Goal: Transaction & Acquisition: Purchase product/service

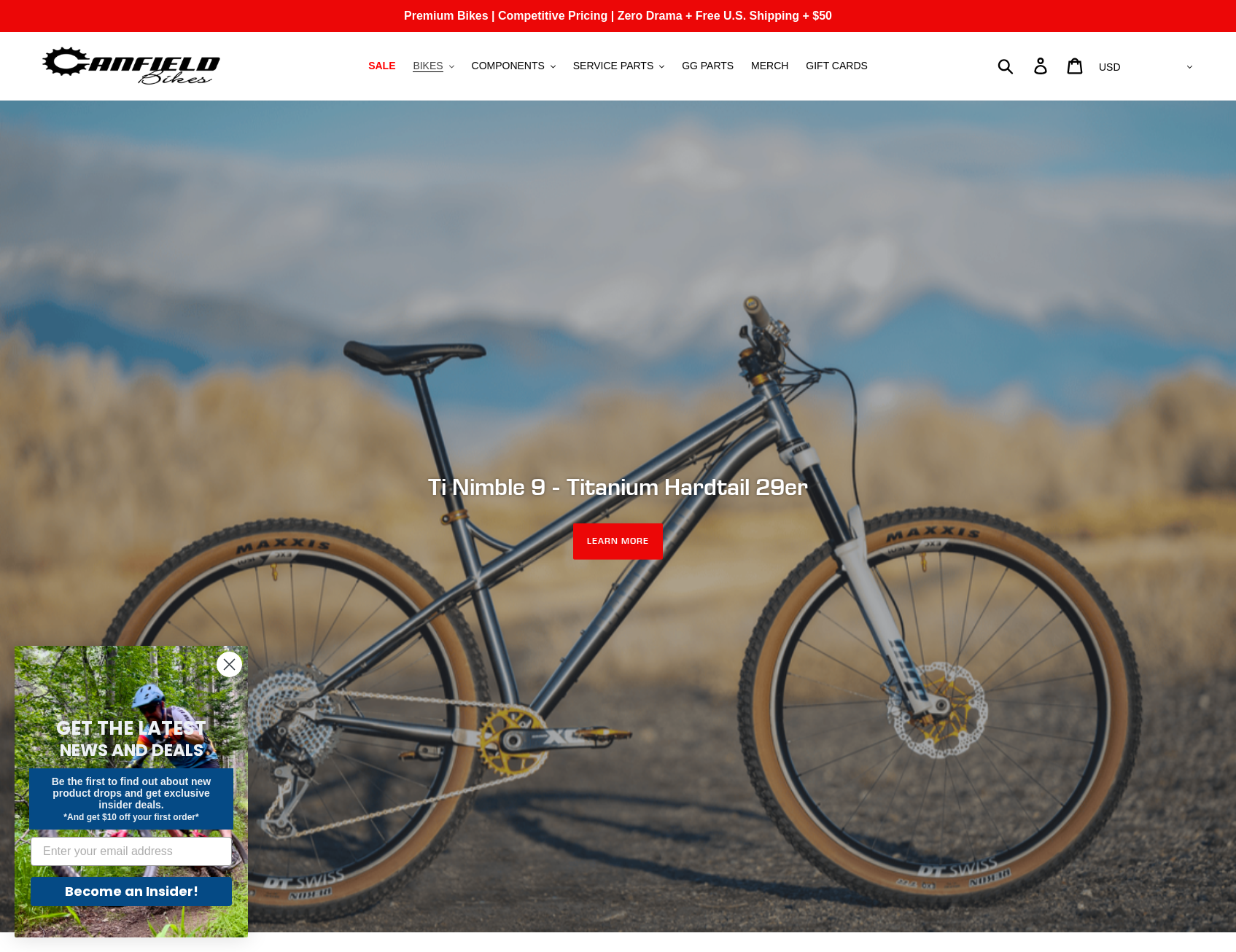
click at [433, 63] on span "BIKES" at bounding box center [427, 66] width 30 height 13
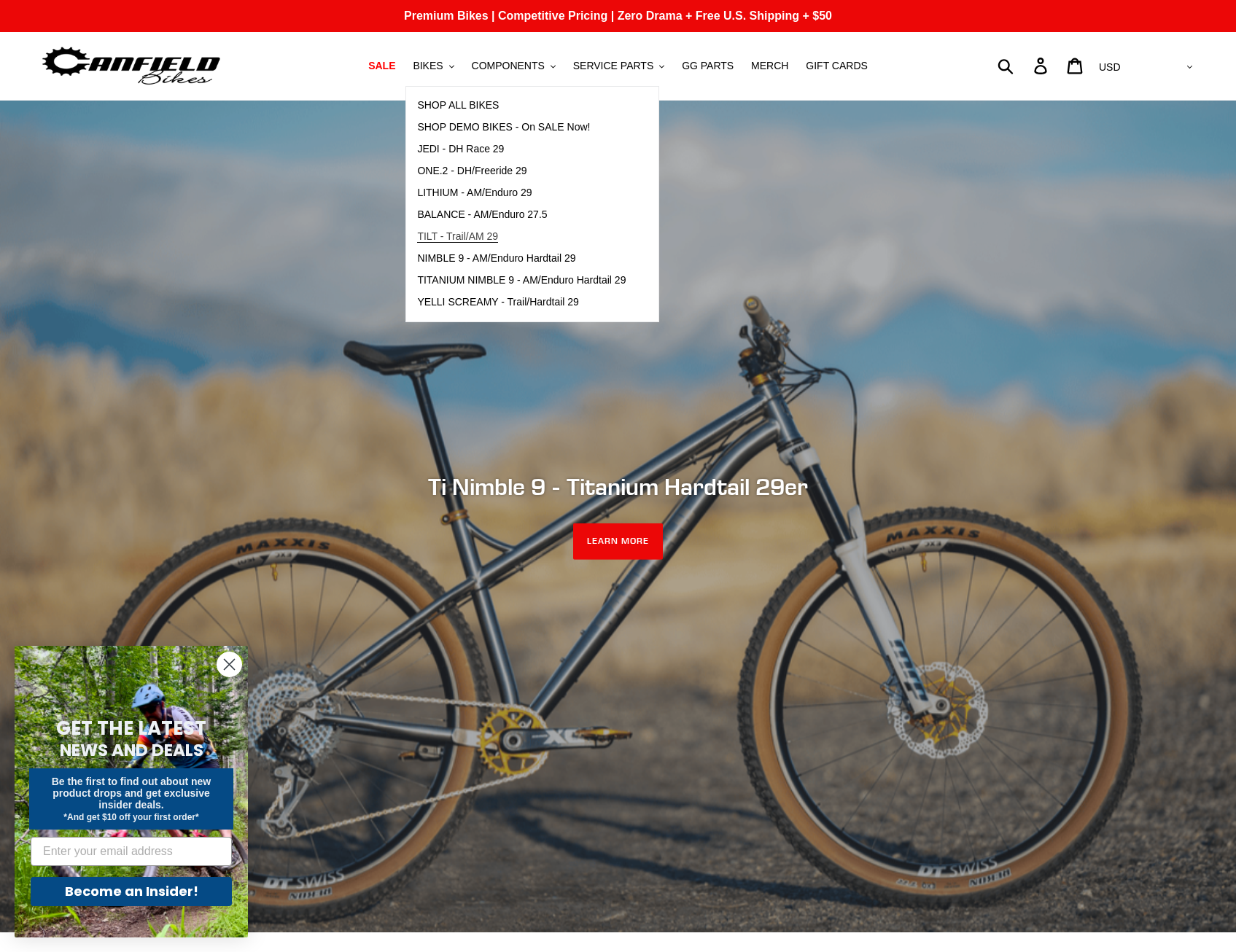
click at [471, 236] on span "TILT - Trail/AM 29" at bounding box center [458, 237] width 81 height 13
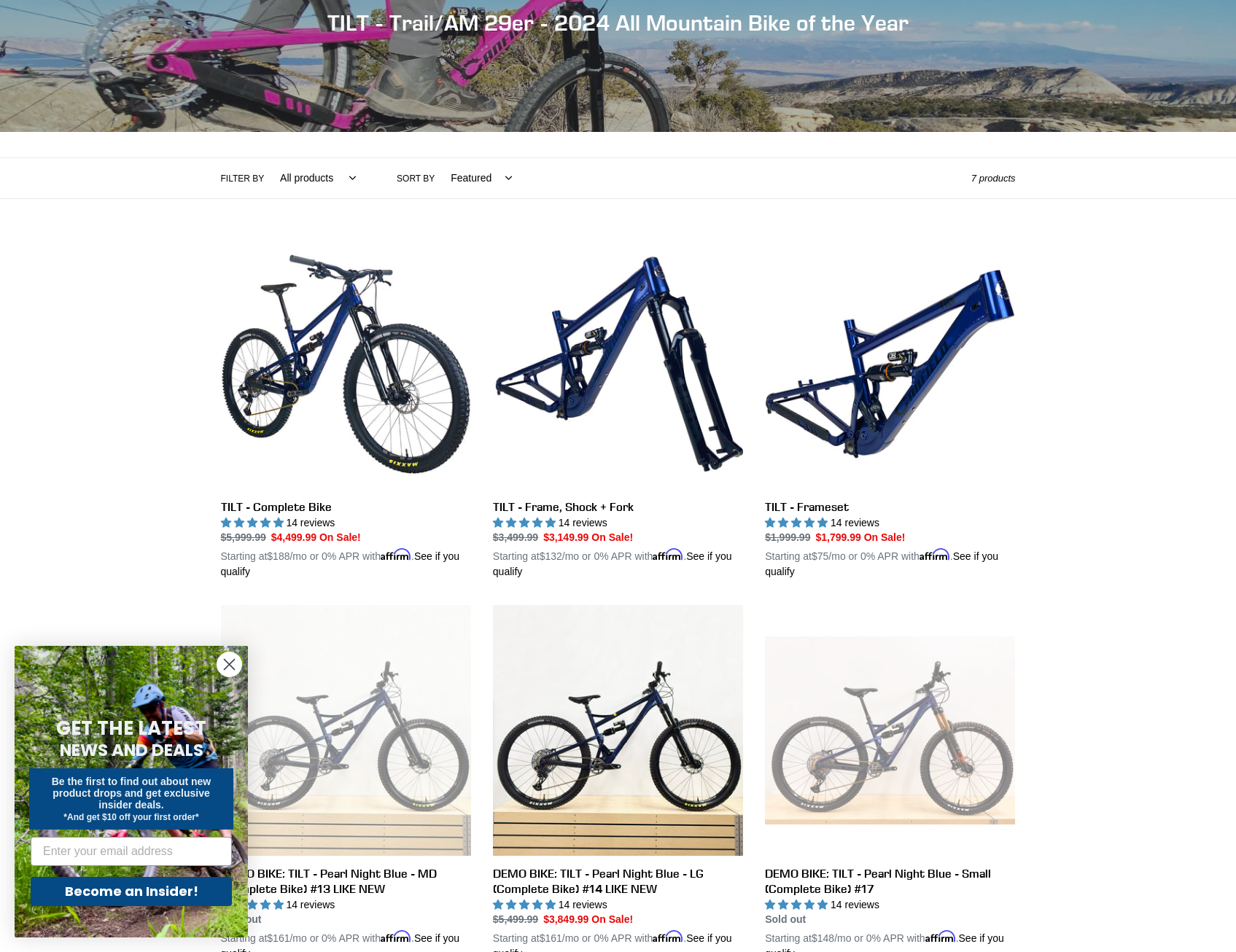
scroll to position [219, 0]
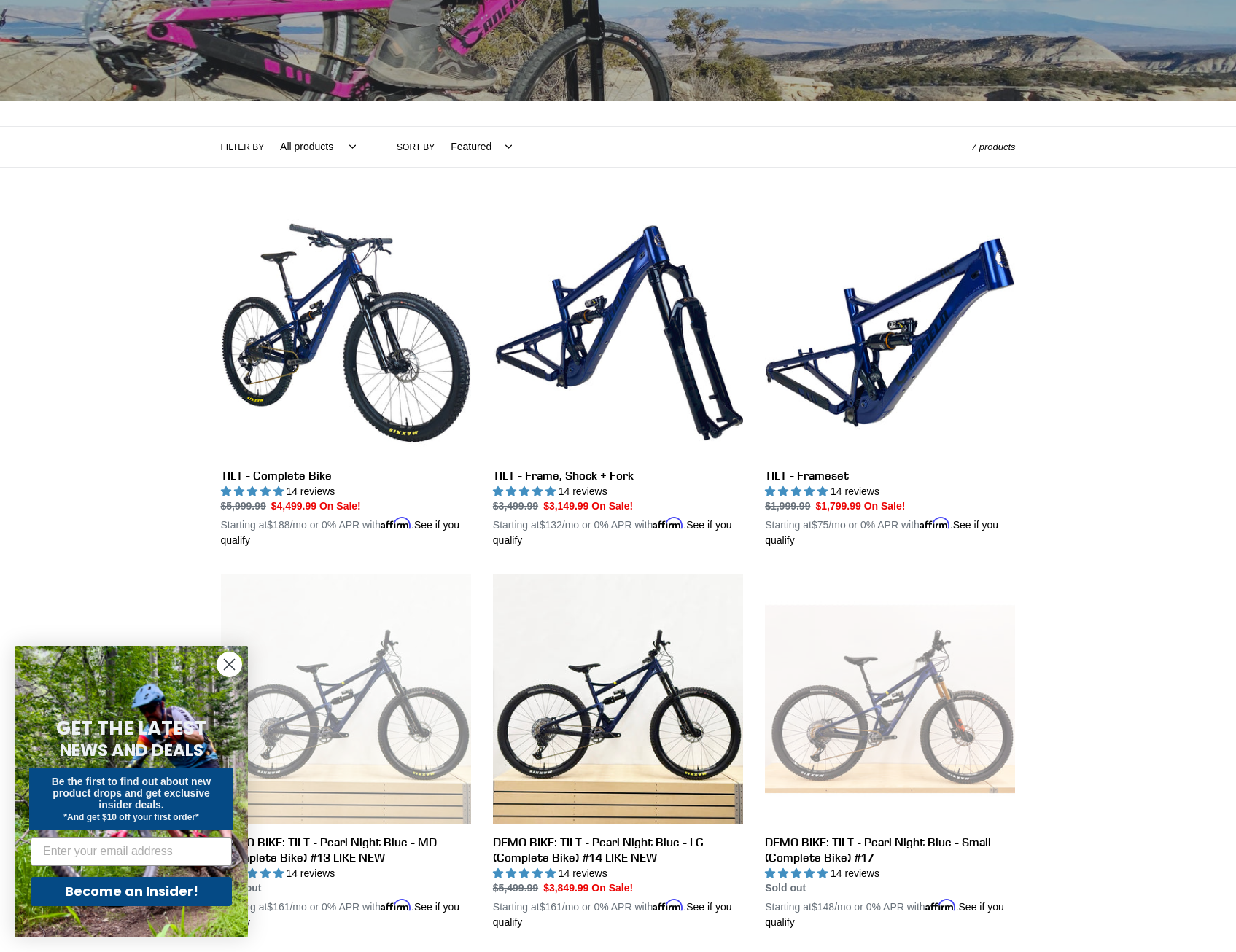
click at [232, 665] on circle "Close dialog" at bounding box center [229, 664] width 24 height 24
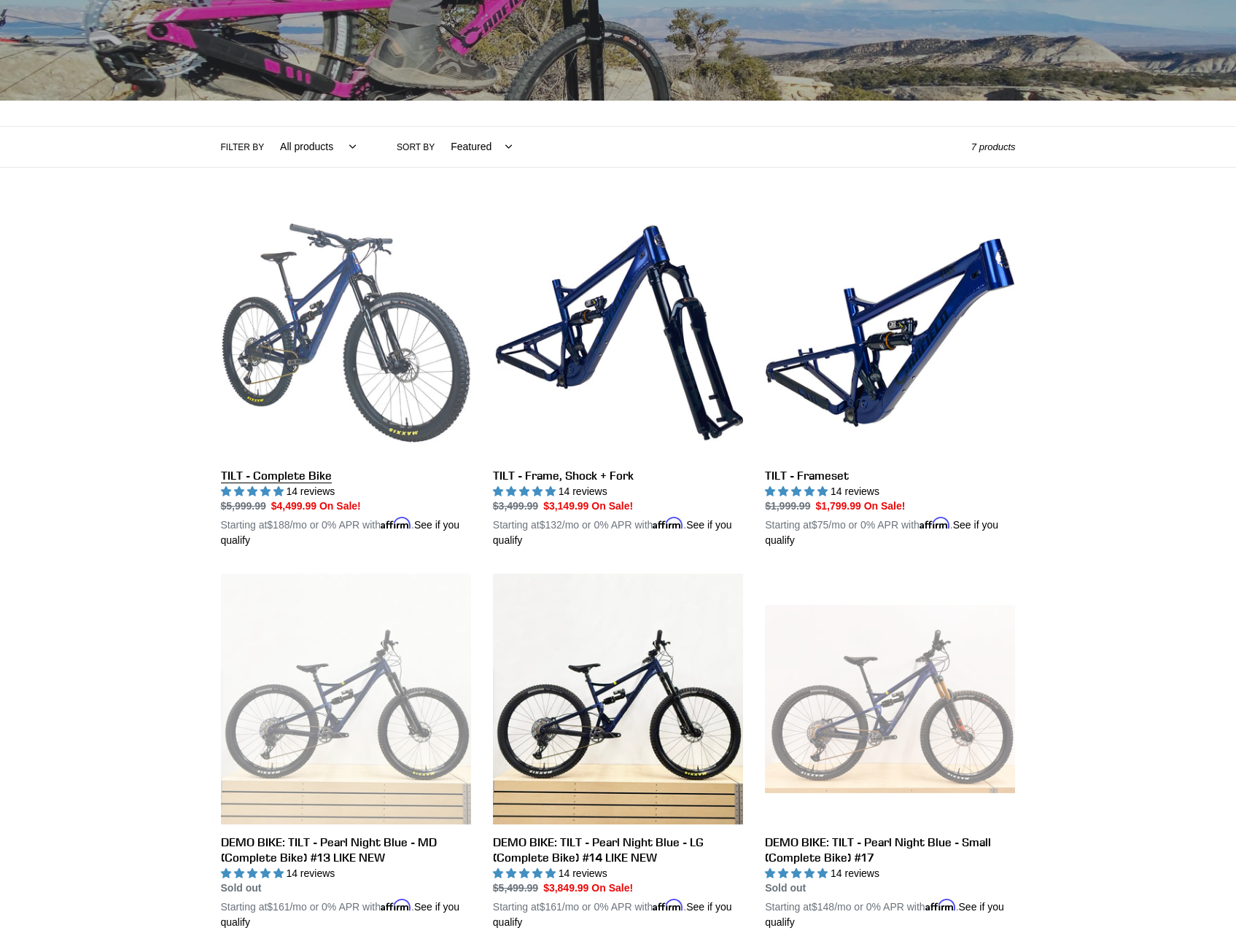
click at [309, 396] on link "TILT - Complete Bike" at bounding box center [346, 378] width 250 height 341
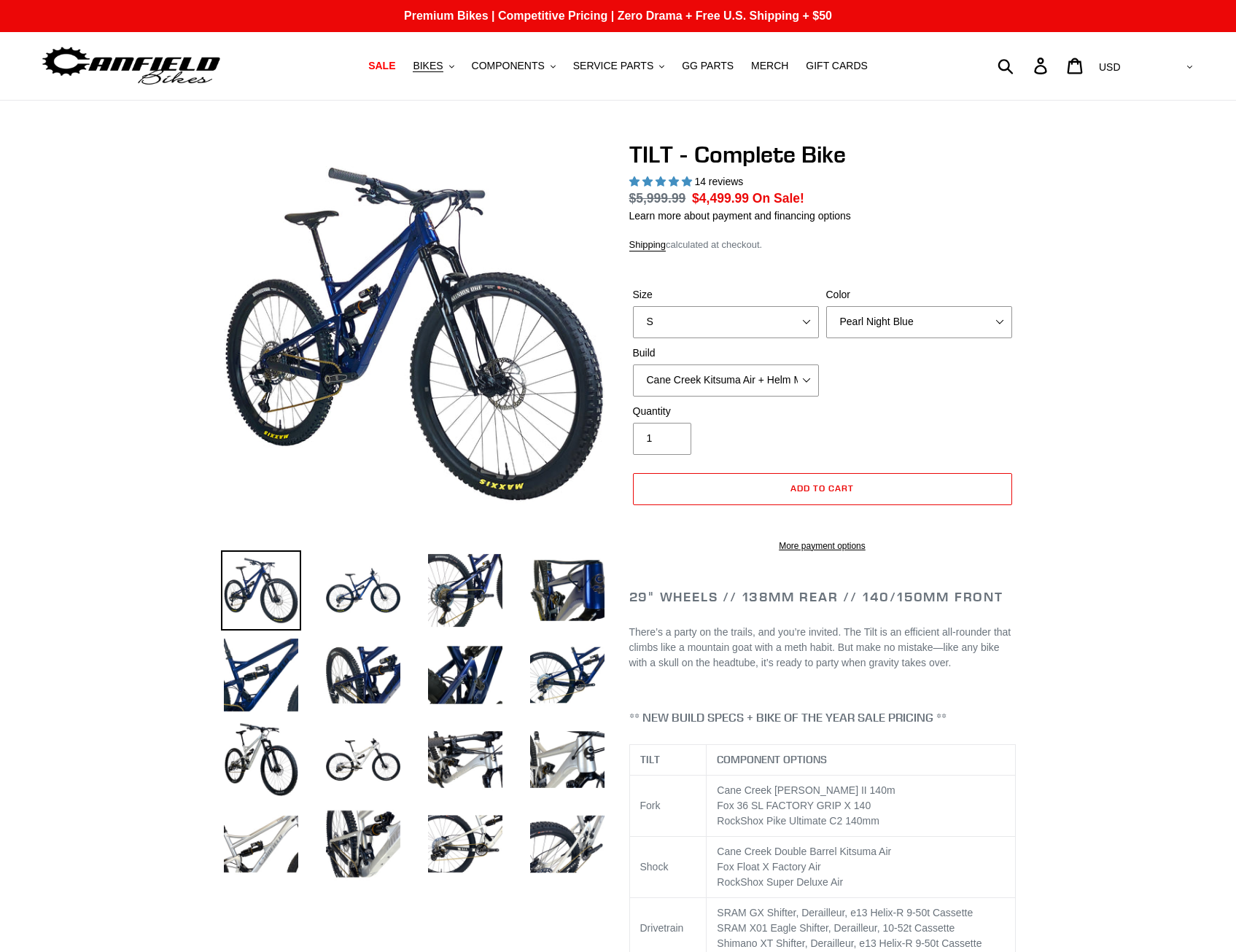
select select "highest-rating"
drag, startPoint x: 779, startPoint y: 330, endPoint x: 771, endPoint y: 338, distance: 11.3
click at [779, 330] on select "S M L" at bounding box center [725, 322] width 186 height 32
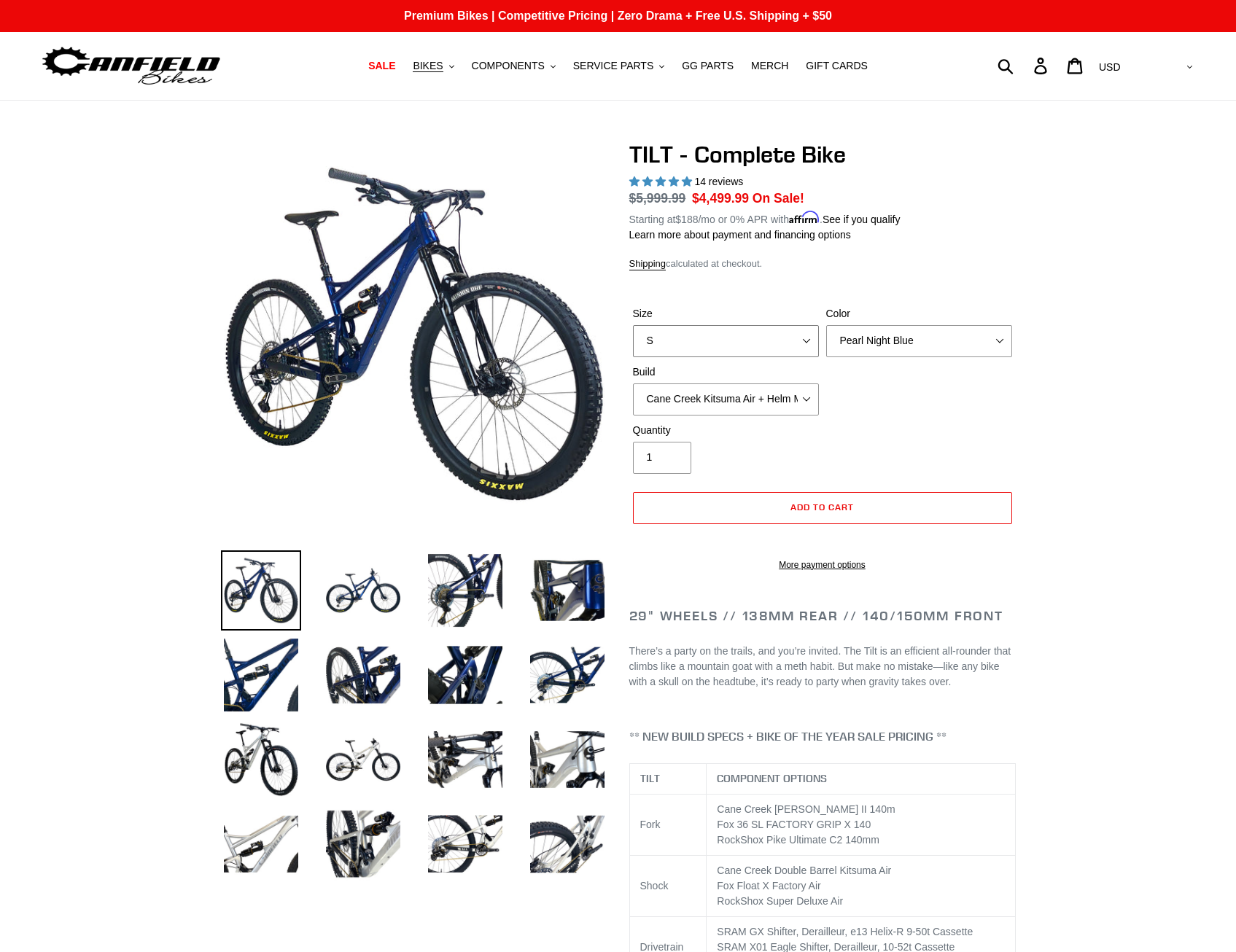
click at [633, 325] on select "S M L" at bounding box center [725, 341] width 186 height 32
click at [711, 345] on select "S M L" at bounding box center [725, 341] width 186 height 32
select select "M"
click at [633, 325] on select "S M L" at bounding box center [725, 341] width 186 height 32
click at [861, 336] on select "Pearl Night Blue Stealth Silver Raw" at bounding box center [918, 341] width 186 height 32
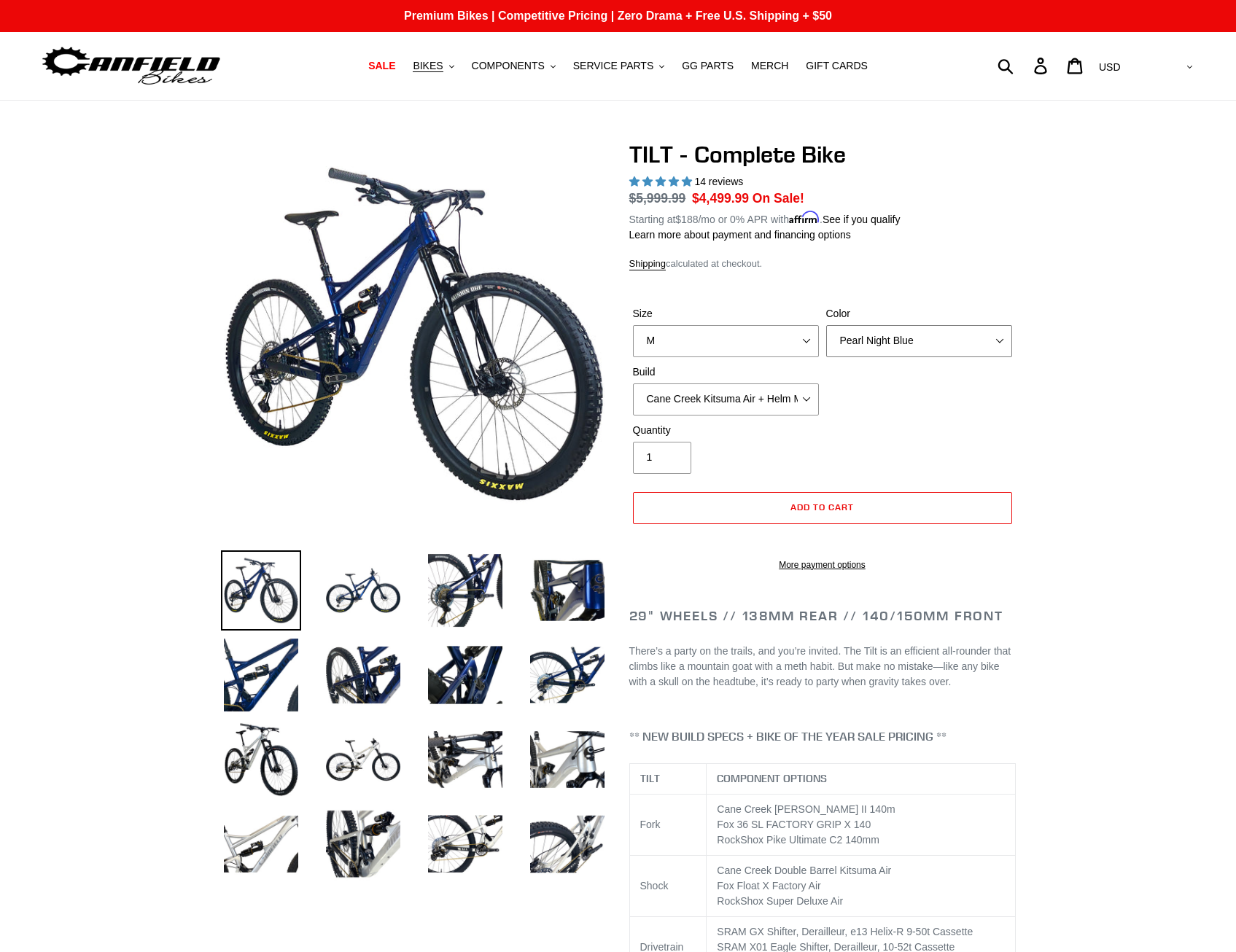
select select "Raw"
click at [826, 325] on select "Pearl Night Blue Stealth Silver Raw" at bounding box center [918, 341] width 186 height 32
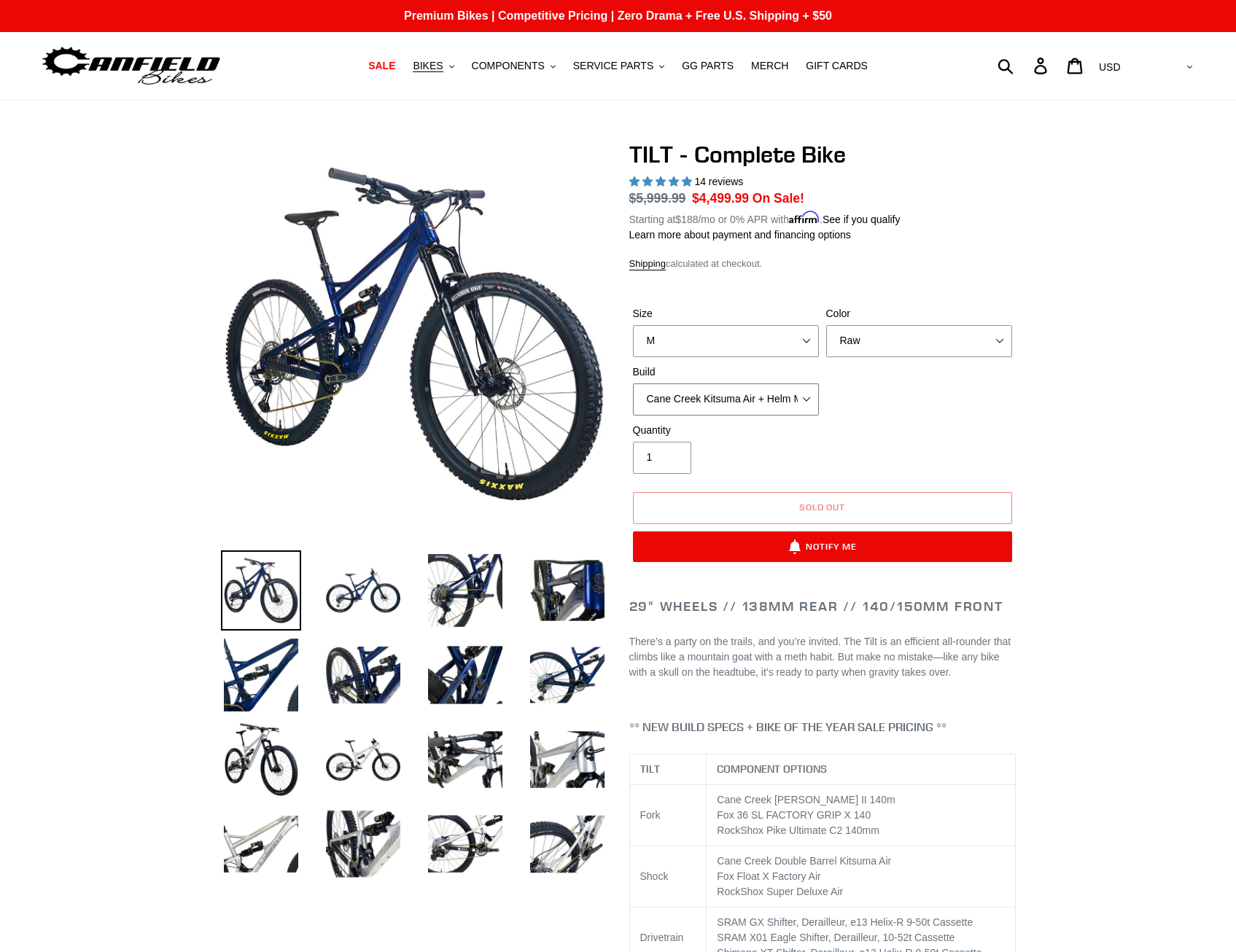
click at [793, 397] on select "Cane Creek Kitsuma Air + Helm MKII 140 + SRAM GX Cane Creek Kitsuma Air + Helm …" at bounding box center [725, 399] width 186 height 32
select select "RockShox SD ULT + Pike ULT 140 + Shimano XT"
click at [633, 383] on select "Cane Creek Kitsuma Air + Helm MKII 140 + SRAM GX Cane Creek Kitsuma Air + Helm …" at bounding box center [725, 399] width 186 height 32
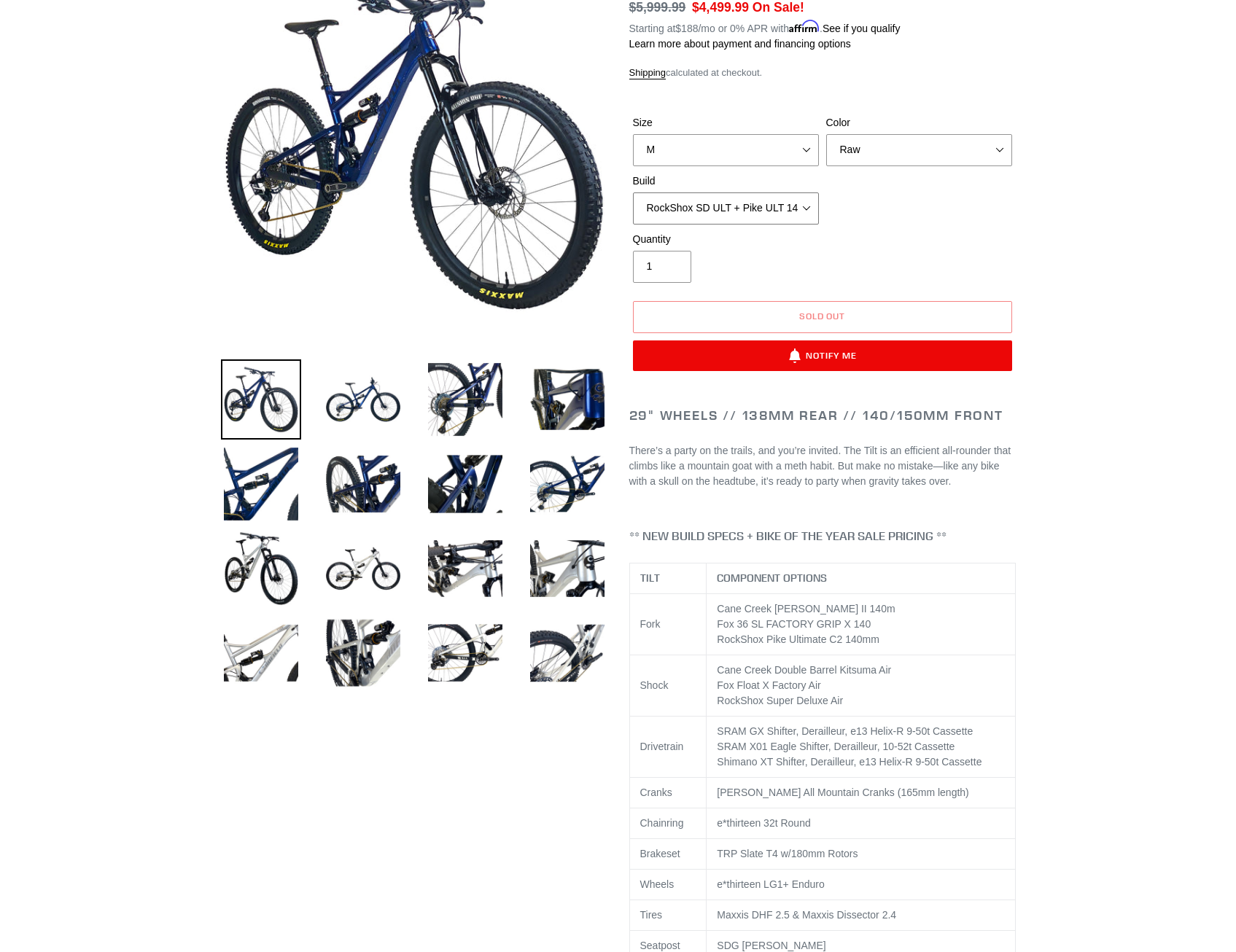
scroll to position [219, 0]
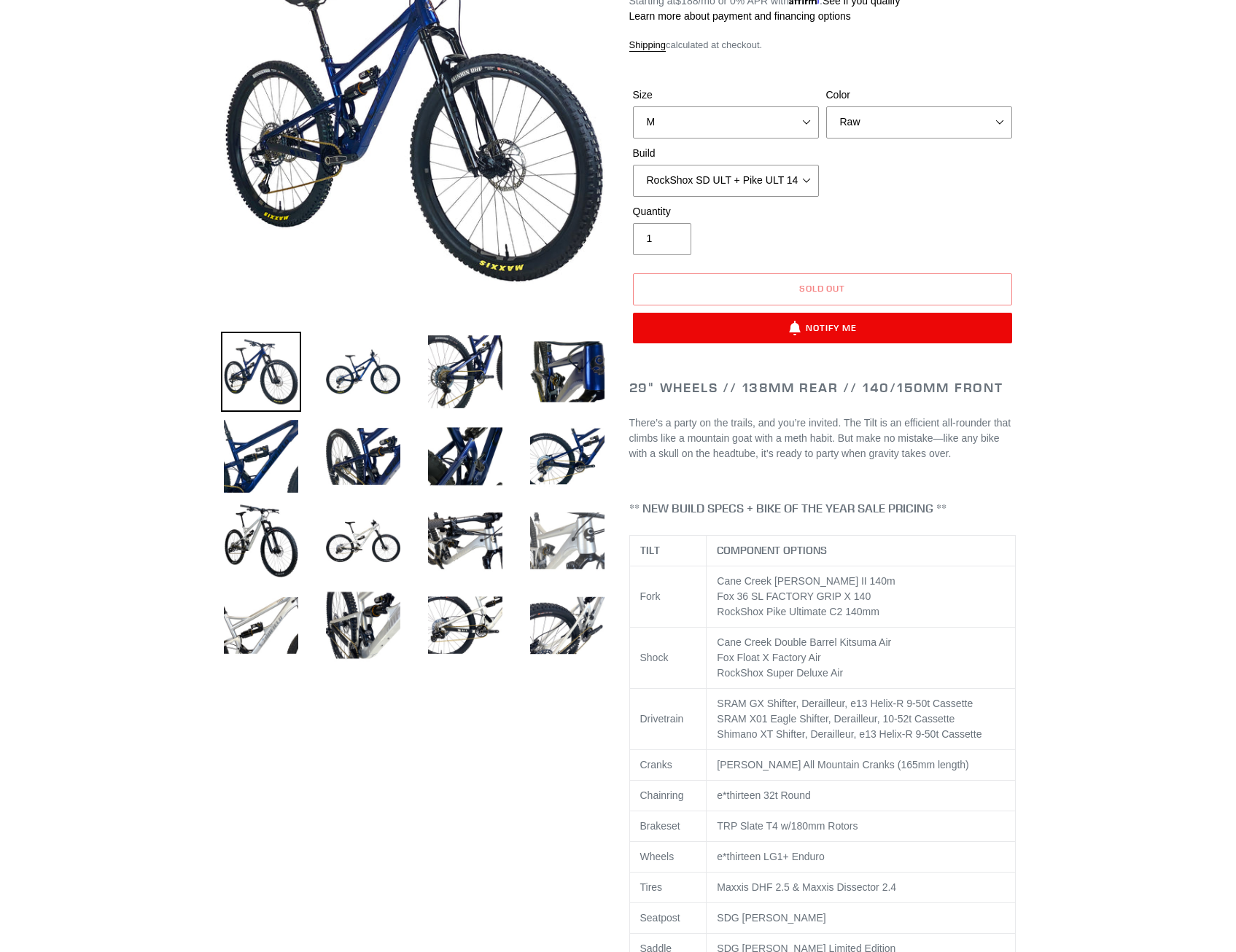
click at [543, 547] on img at bounding box center [566, 540] width 80 height 80
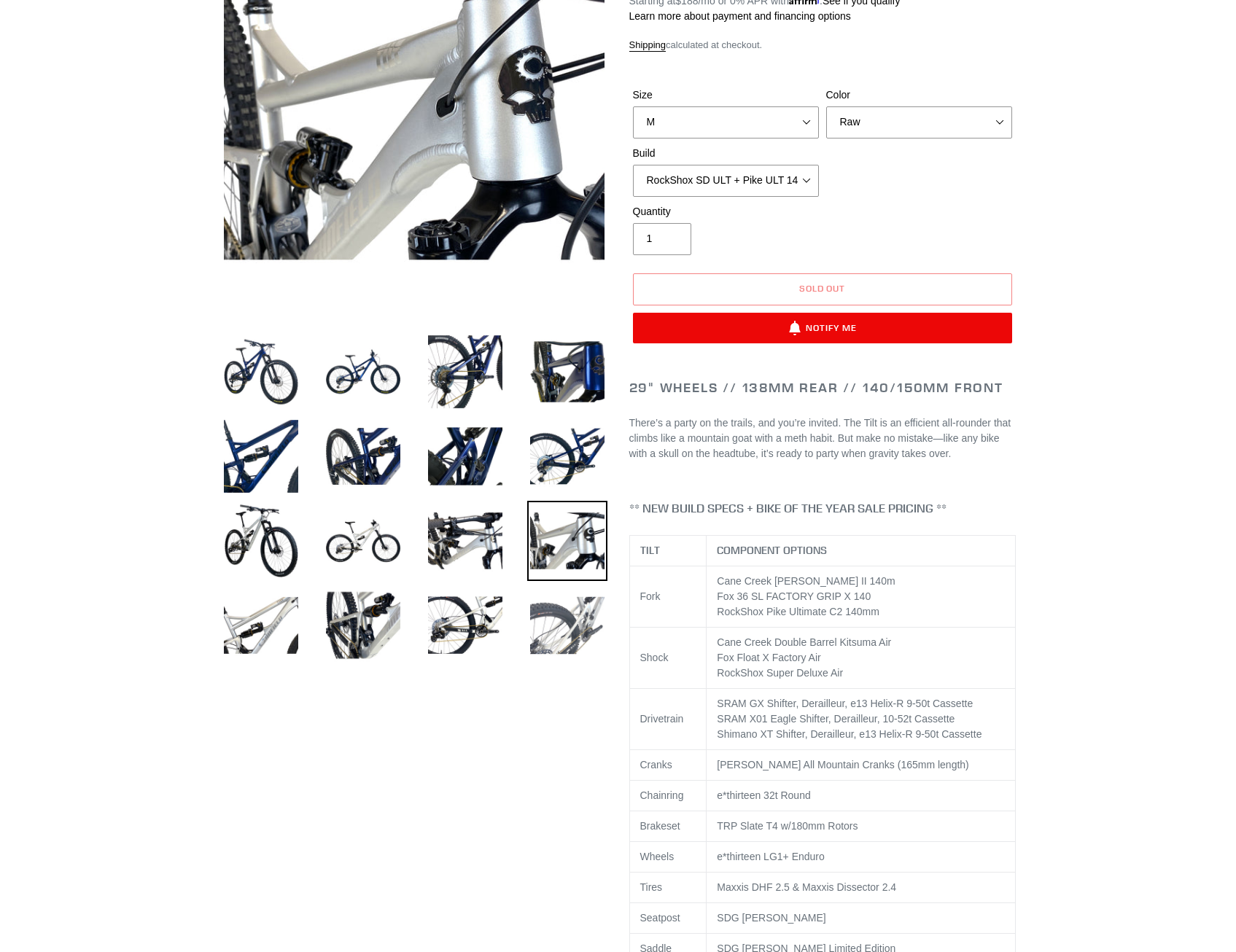
click at [551, 616] on img at bounding box center [566, 624] width 80 height 80
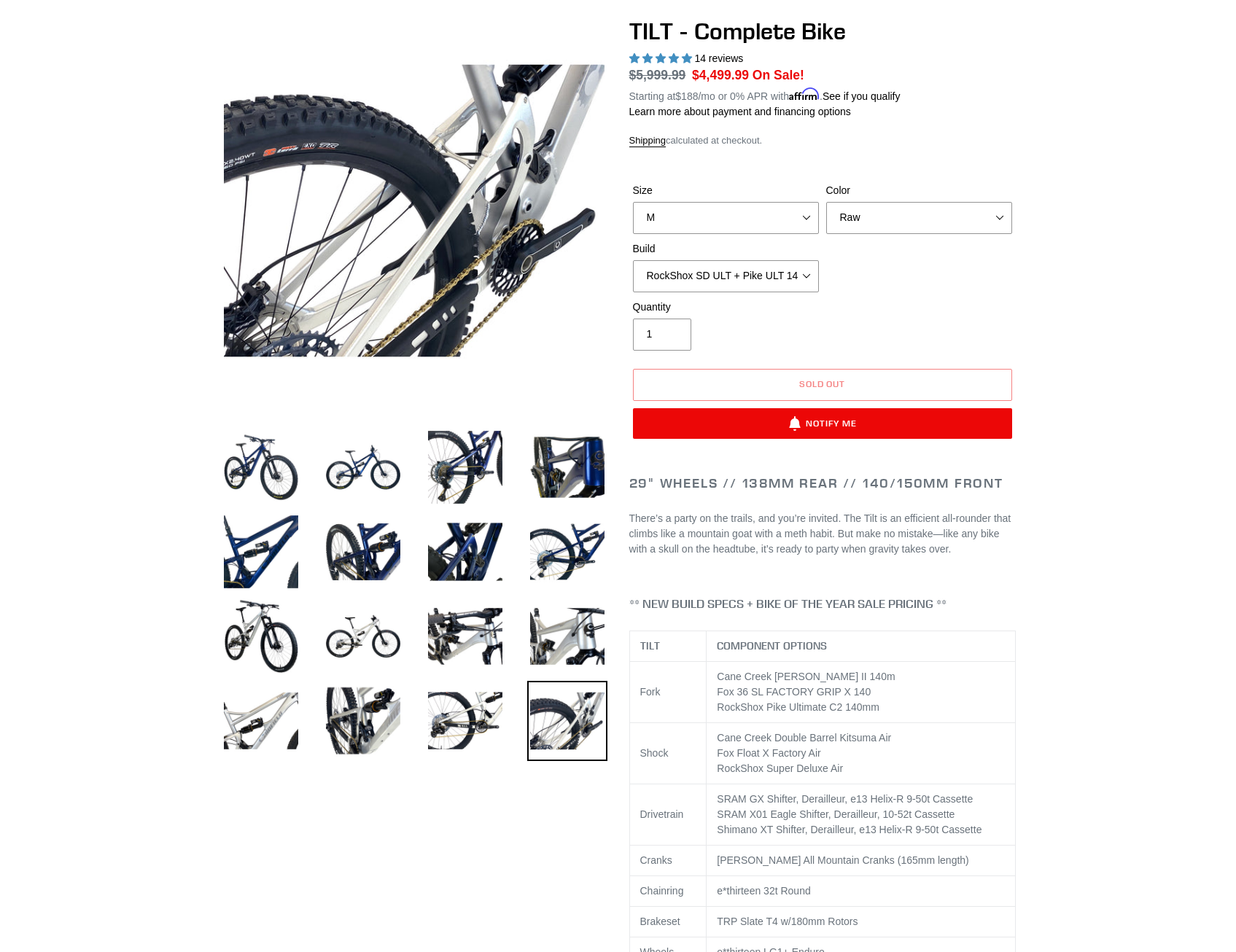
scroll to position [0, 0]
